Goal: Transaction & Acquisition: Purchase product/service

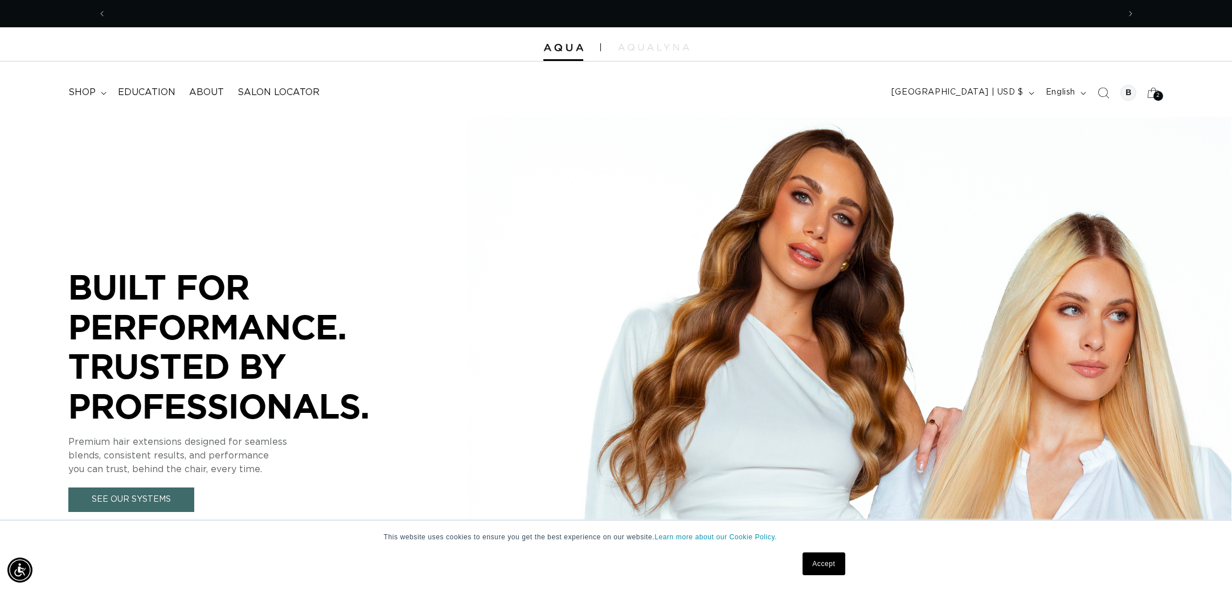
scroll to position [0, 1013]
drag, startPoint x: 1160, startPoint y: 94, endPoint x: 1123, endPoint y: 124, distance: 47.3
click at [1160, 94] on div "2 2" at bounding box center [1159, 96] width 10 height 10
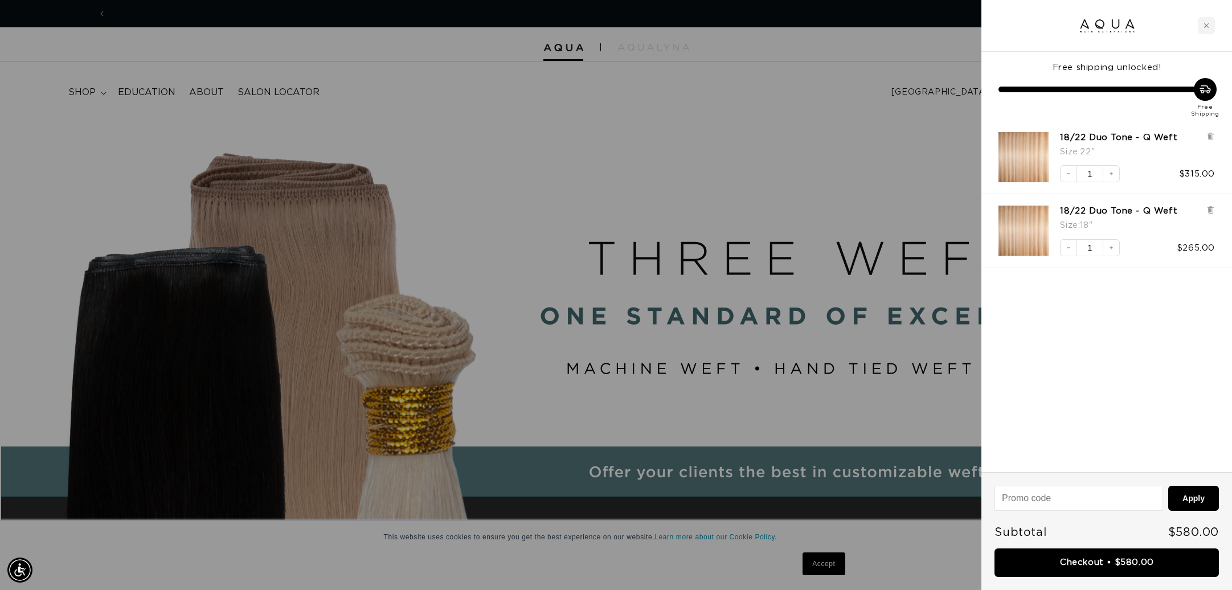
scroll to position [0, 0]
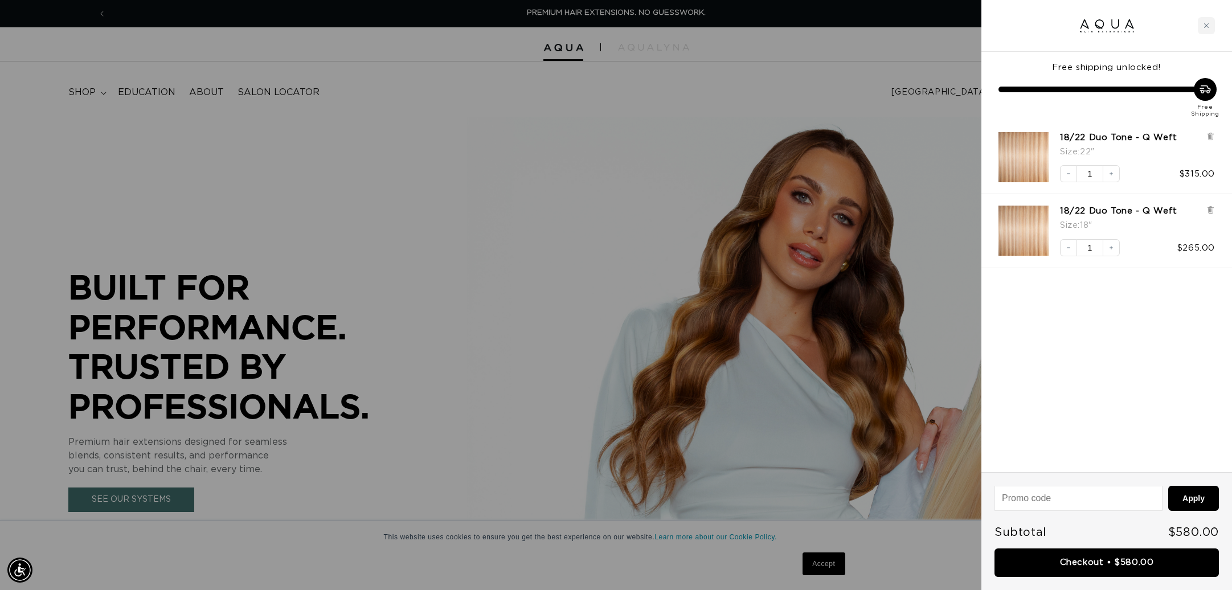
click at [1208, 136] on icon at bounding box center [1211, 136] width 9 height 9
click at [1212, 142] on div at bounding box center [1211, 146] width 9 height 28
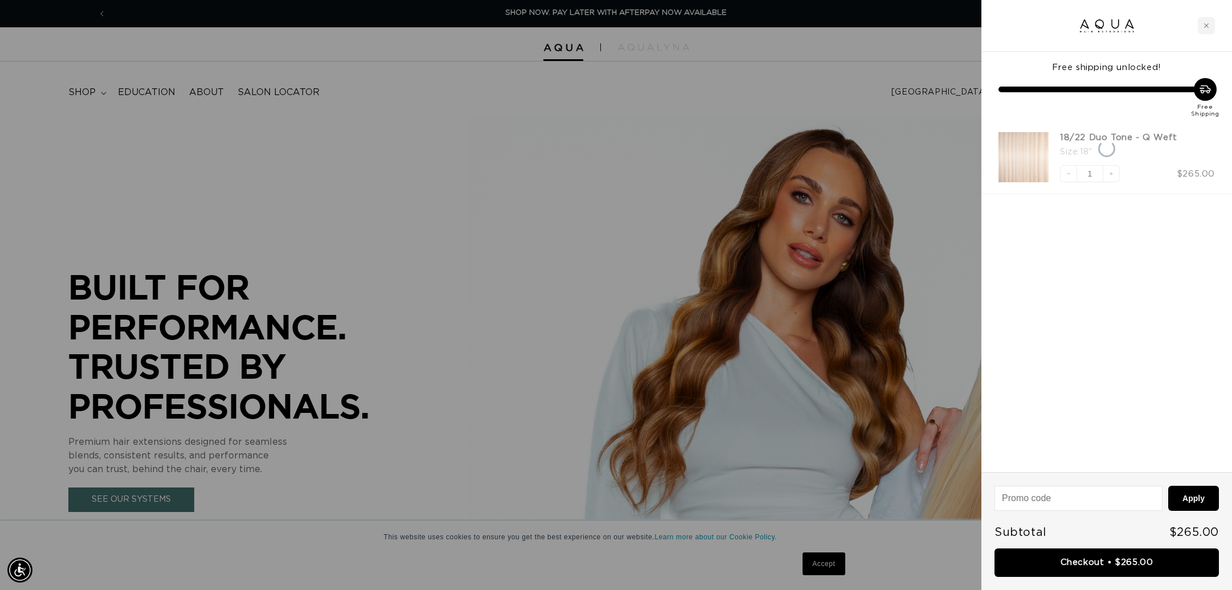
click at [1211, 137] on div "18/22 Duo Tone - Q Weft Size : 18"" at bounding box center [1137, 146] width 155 height 28
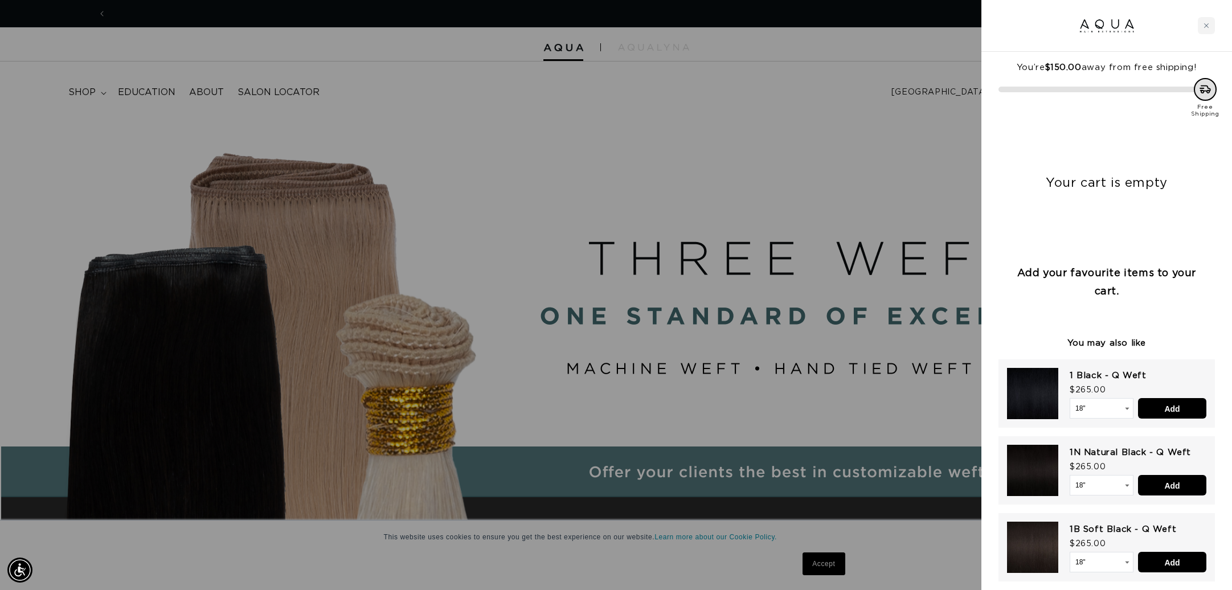
click at [786, 172] on div at bounding box center [616, 295] width 1232 height 590
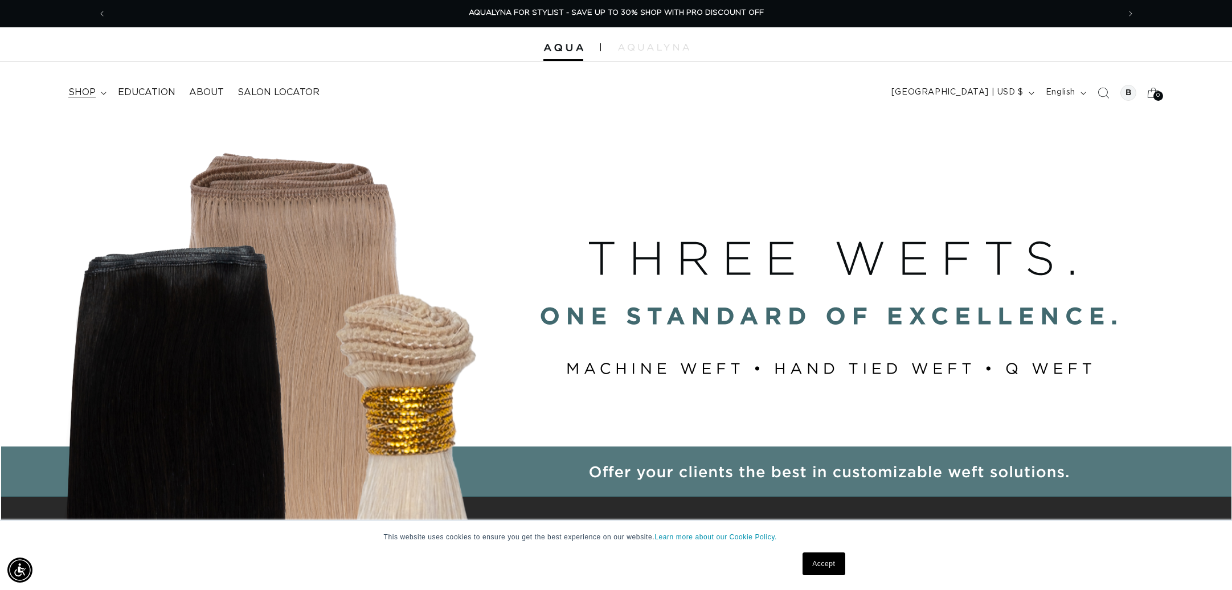
click at [89, 90] on span "shop" at bounding box center [81, 93] width 27 height 12
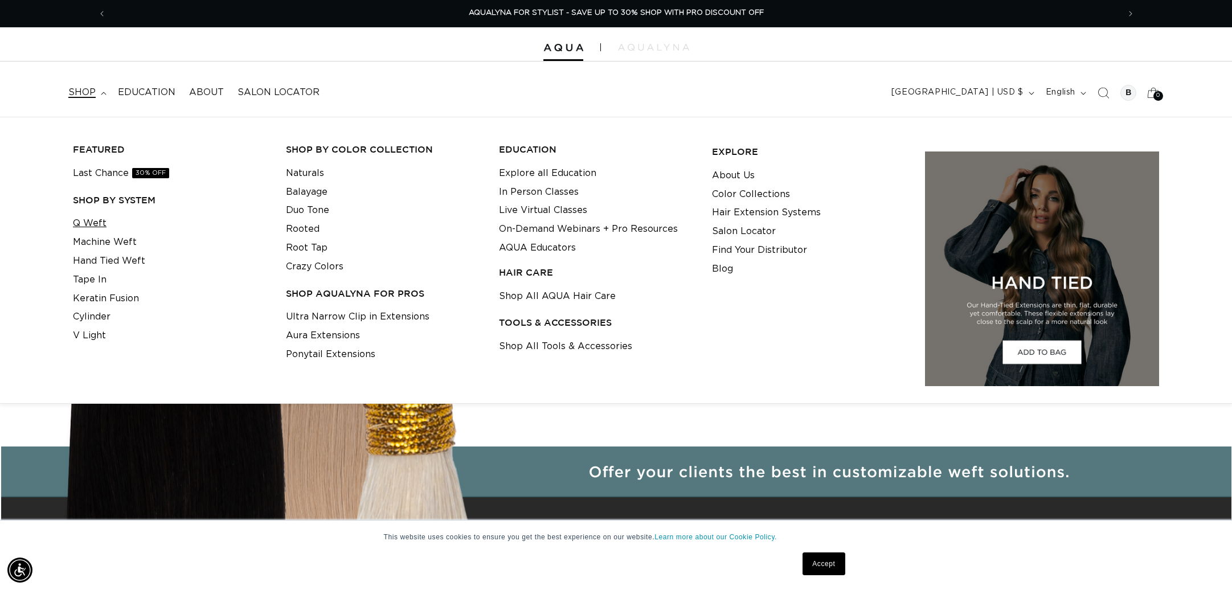
click at [85, 218] on link "Q Weft" at bounding box center [90, 223] width 34 height 19
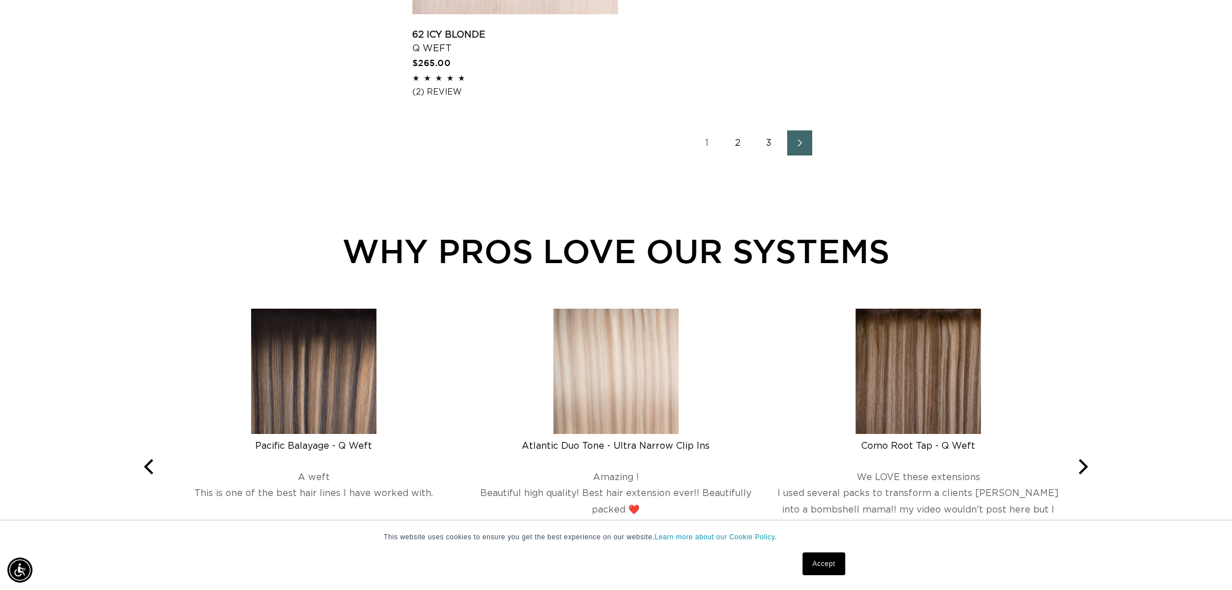
scroll to position [0, 1013]
click at [736, 136] on link "2" at bounding box center [738, 142] width 25 height 25
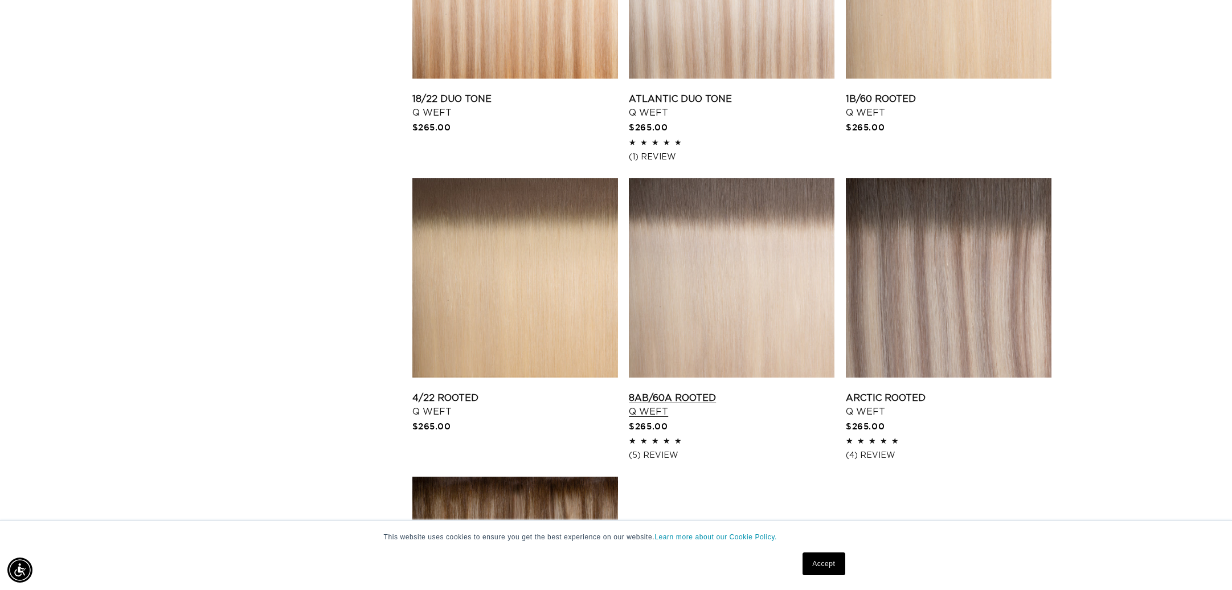
scroll to position [0, 1013]
click at [725, 391] on link "8AB/60A Rooted Q Weft" at bounding box center [732, 404] width 206 height 27
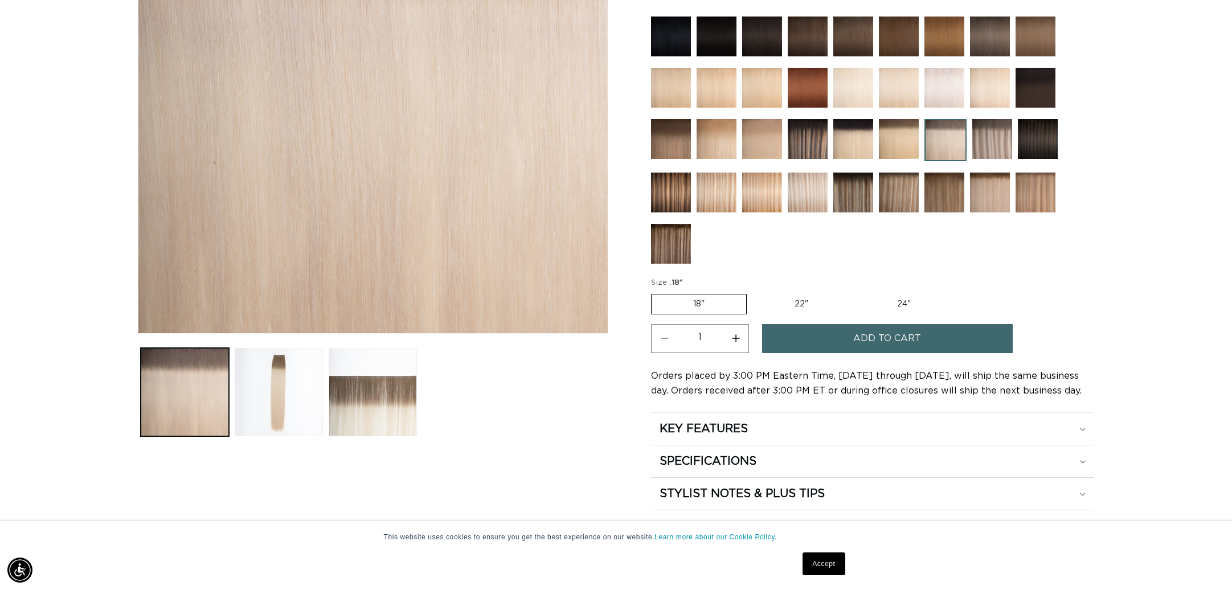
scroll to position [298, 0]
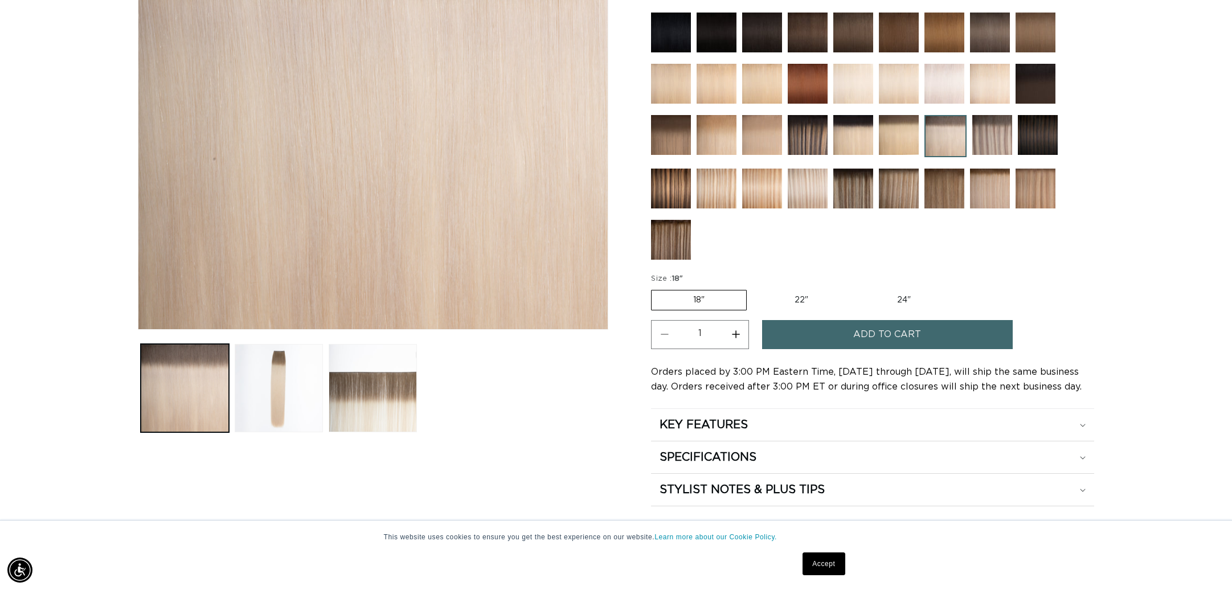
click at [809, 299] on label "22" Variant sold out or unavailable" at bounding box center [801, 300] width 97 height 19
click at [753, 288] on input "22" Variant sold out or unavailable" at bounding box center [753, 288] width 1 height 1
radio input "true"
click at [913, 332] on span "Add to cart" at bounding box center [887, 334] width 68 height 29
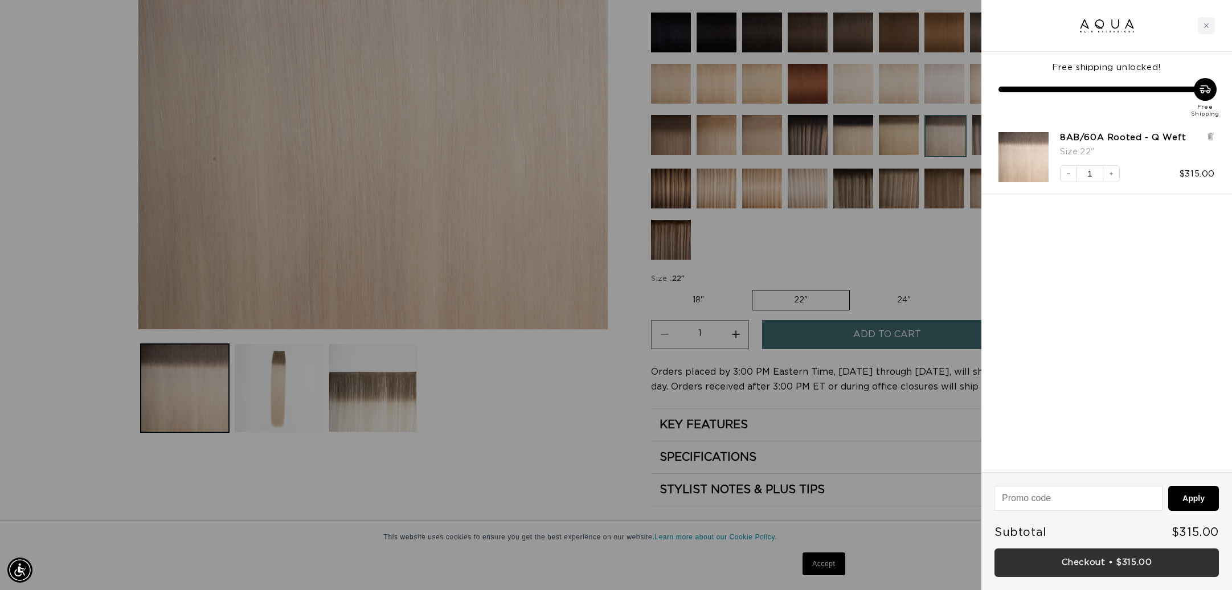
scroll to position [0, 0]
click at [1127, 562] on link "Checkout • $315.00" at bounding box center [1107, 563] width 224 height 29
